Goal: Check status: Check status

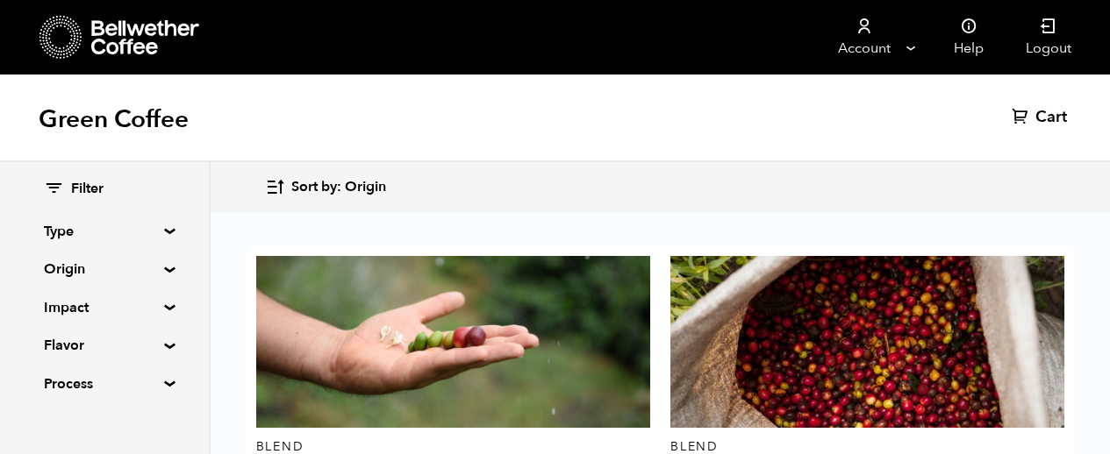
scroll to position [68, 0]
click at [142, 268] on summary "Origin" at bounding box center [104, 269] width 121 height 21
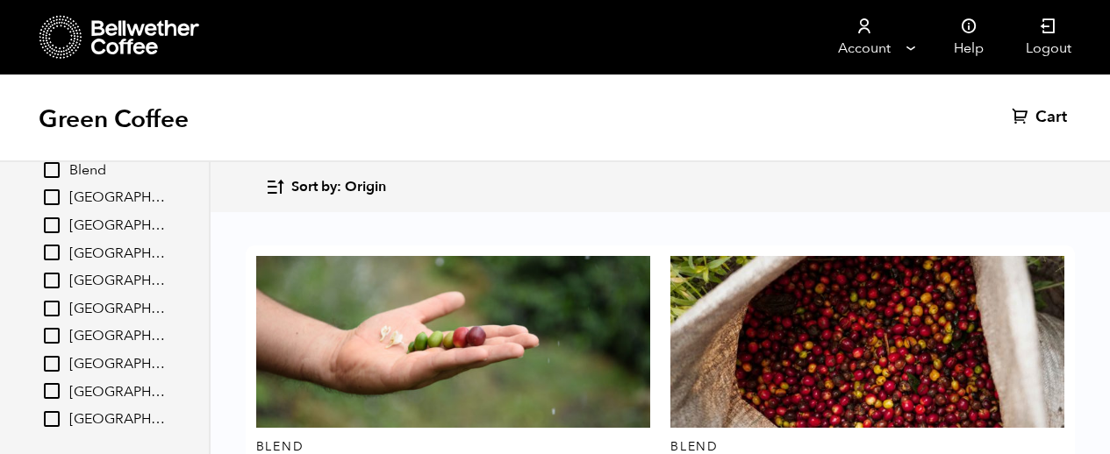
scroll to position [134, 0]
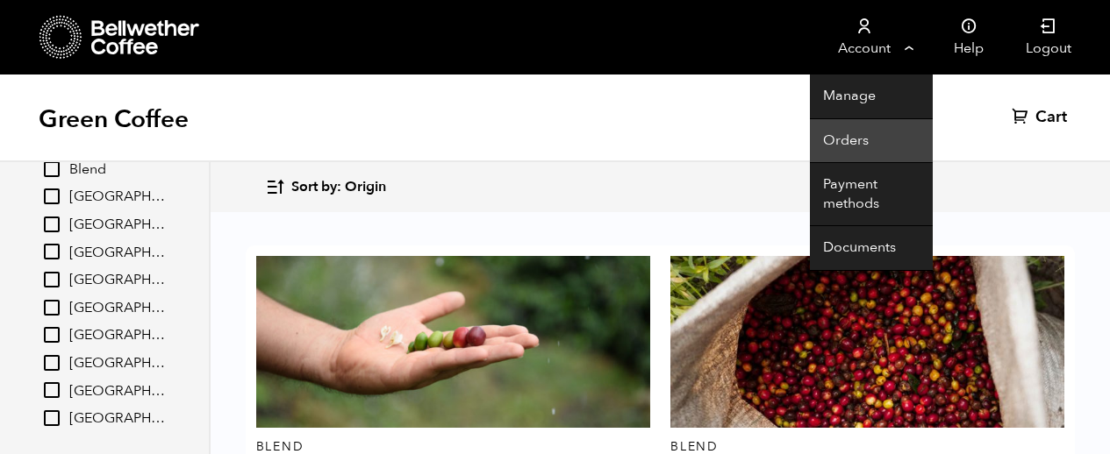
click at [841, 132] on link "Orders" at bounding box center [871, 141] width 123 height 45
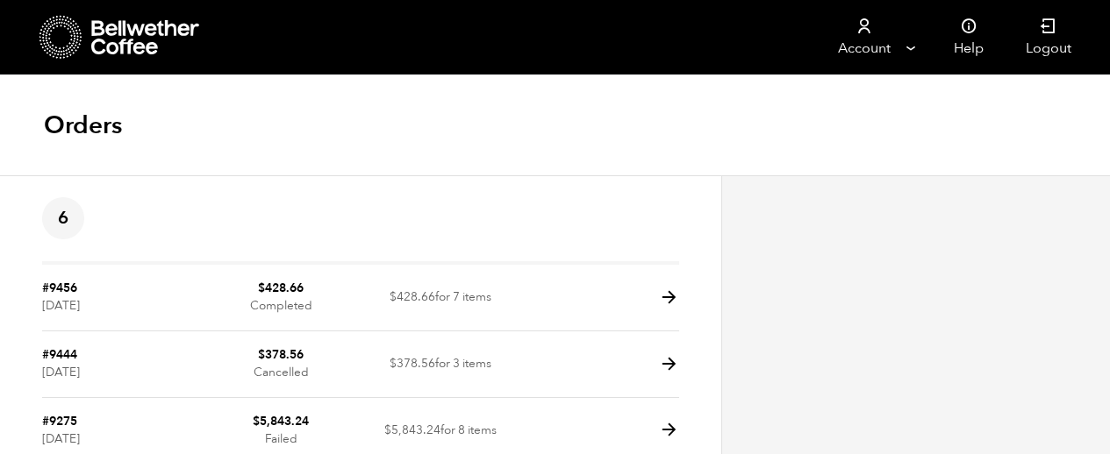
click at [683, 304] on article "6 #9456 [DATE] $ 428.66 Completed $ 428.66 for 7 items #9444 [DATE] $ 378.56 Ca…" at bounding box center [360, 434] width 721 height 519
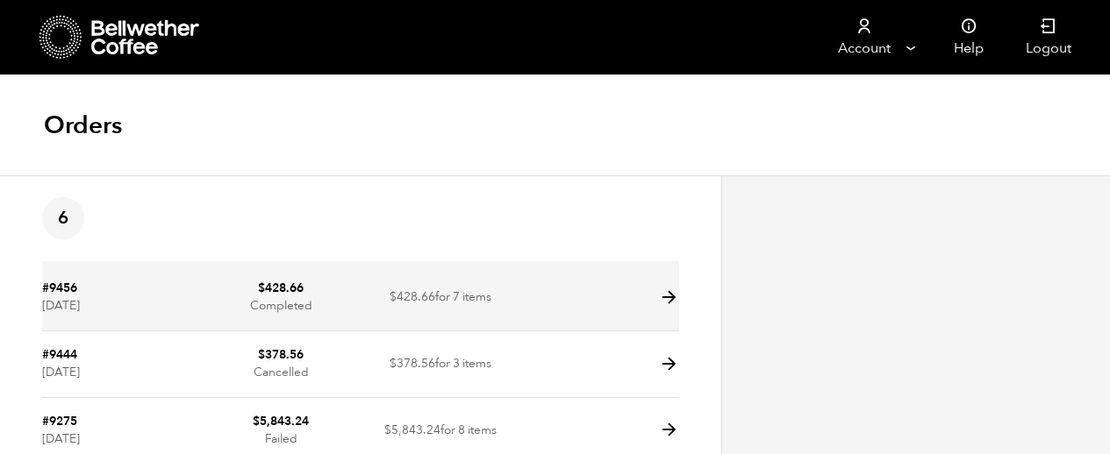
click at [668, 303] on icon at bounding box center [669, 298] width 20 height 20
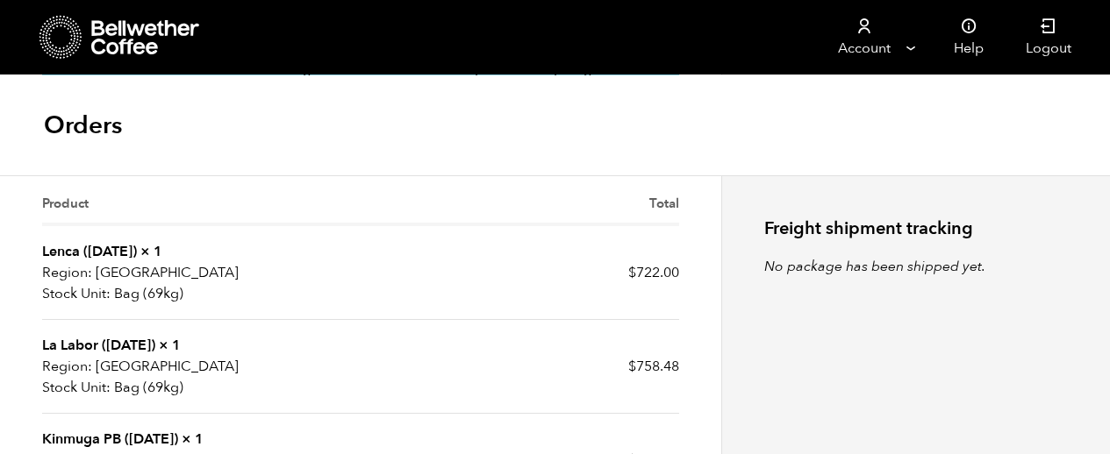
scroll to position [572, 0]
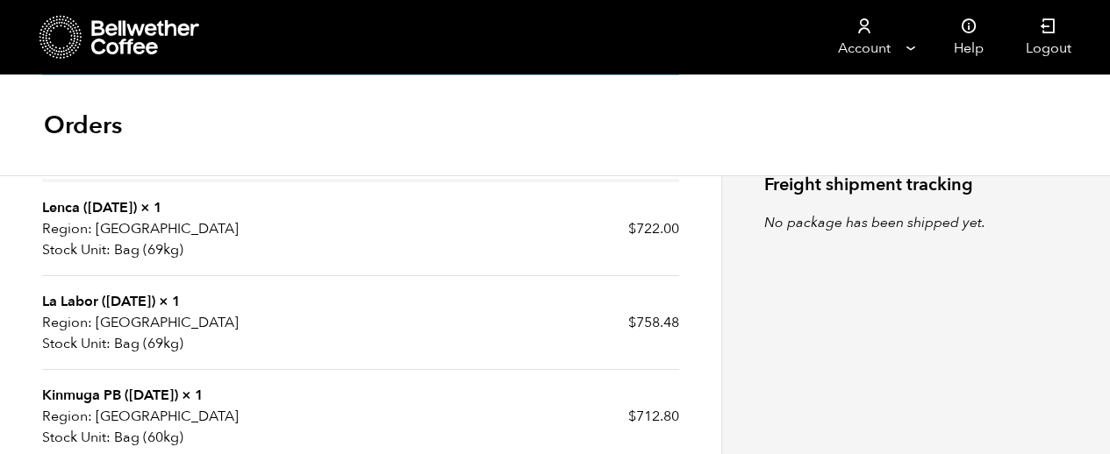
click at [65, 305] on link "La Labor ([DATE])" at bounding box center [98, 301] width 113 height 19
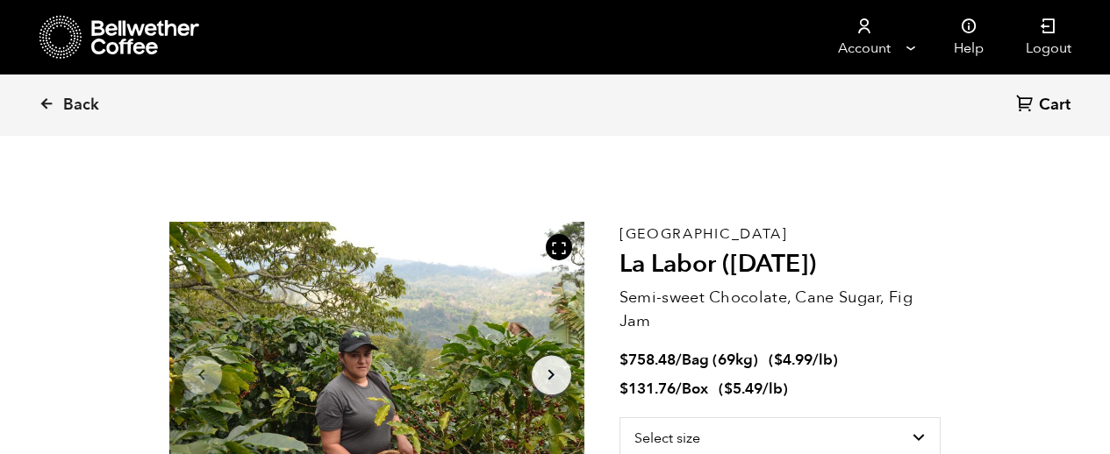
scroll to position [763, 751]
